Goal: Find contact information: Find contact information

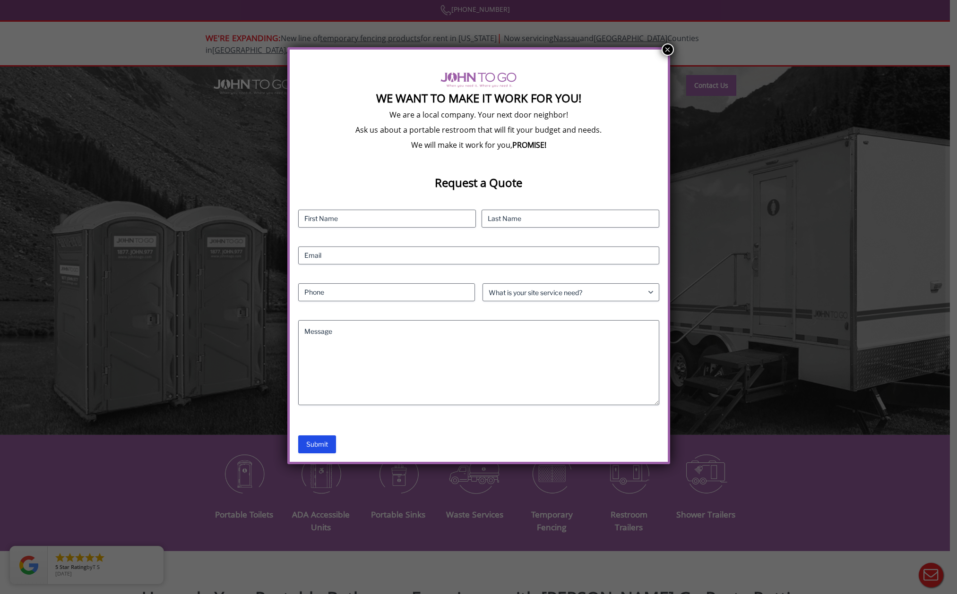
click at [671, 49] on button "×" at bounding box center [668, 49] width 12 height 12
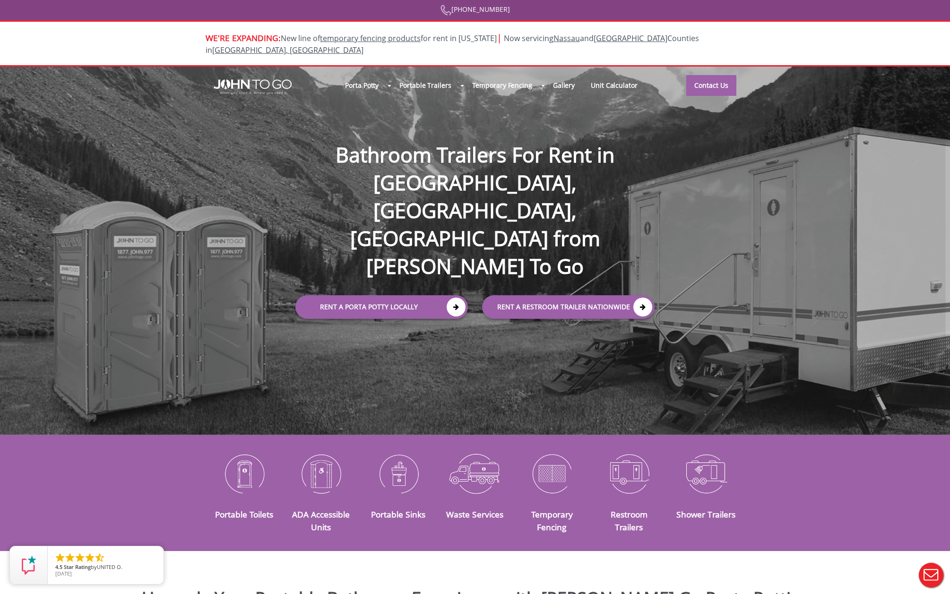
click at [647, 463] on div at bounding box center [475, 297] width 950 height 594
click at [616, 466] on div at bounding box center [475, 297] width 950 height 594
click at [713, 75] on link "Contact Us" at bounding box center [711, 85] width 50 height 21
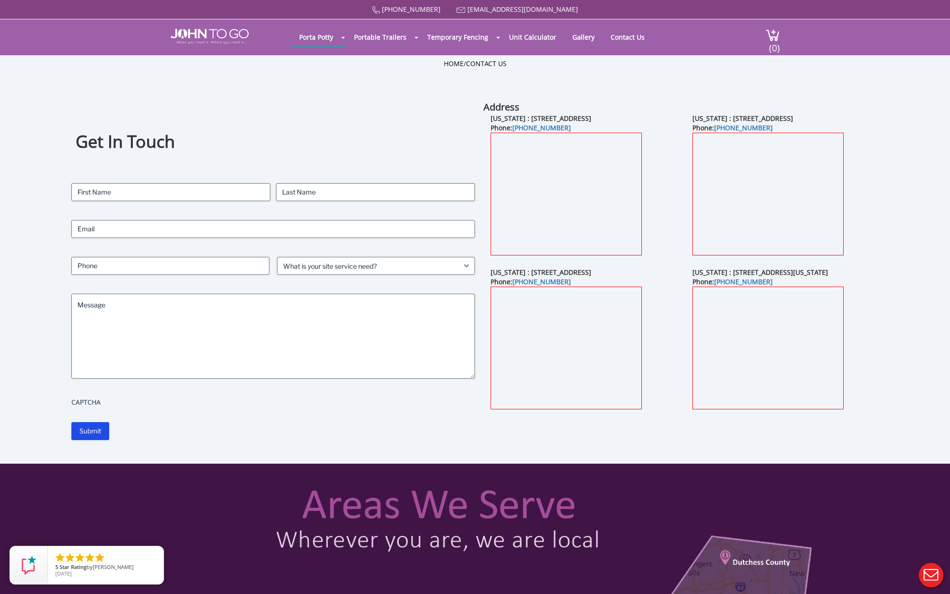
click at [331, 139] on h1 "Get In Touch" at bounding box center [274, 141] width 396 height 23
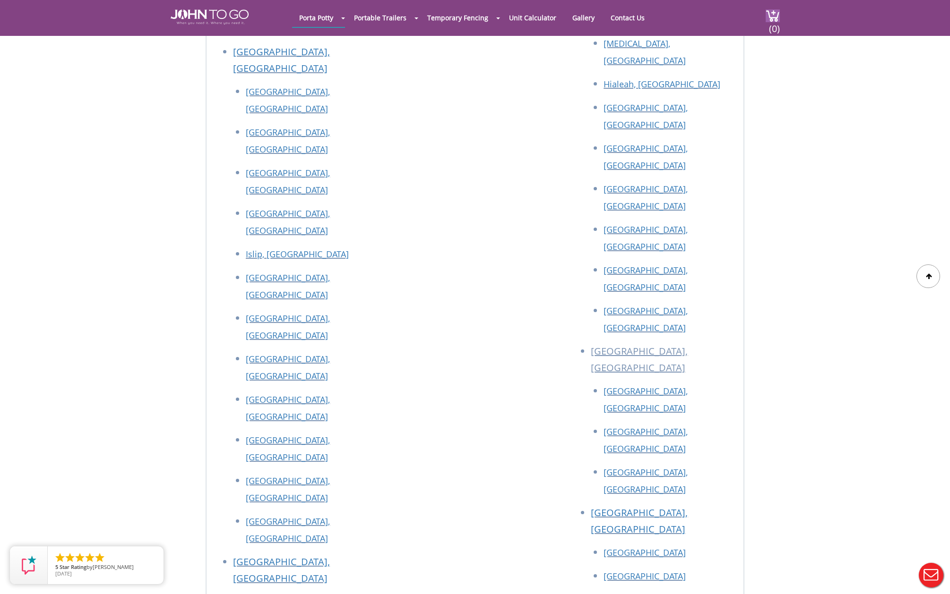
scroll to position [1688, 0]
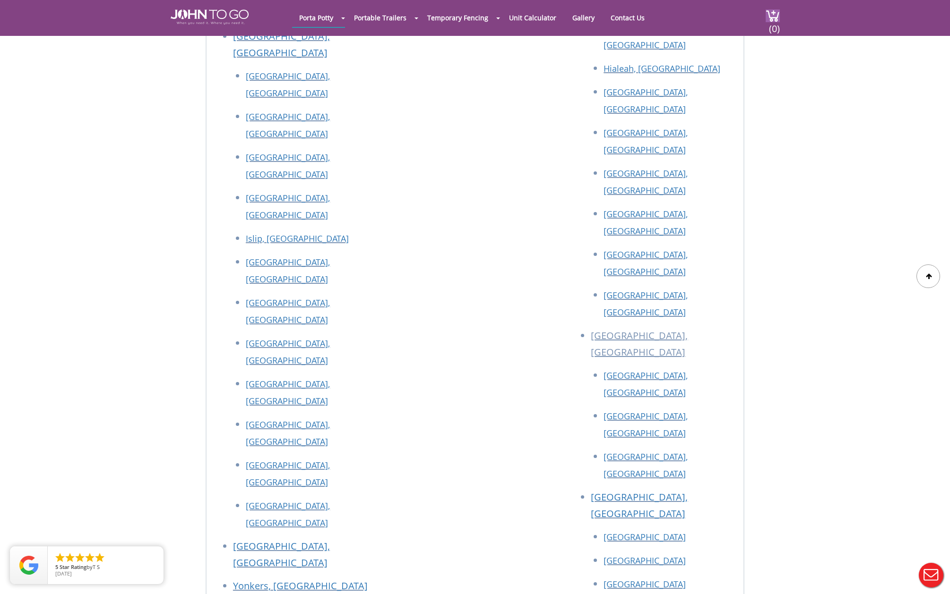
drag, startPoint x: 349, startPoint y: 418, endPoint x: 241, endPoint y: 421, distance: 108.7
copy link "[EMAIL_ADDRESS][DOMAIN_NAME]"
